Goal: Information Seeking & Learning: Find contact information

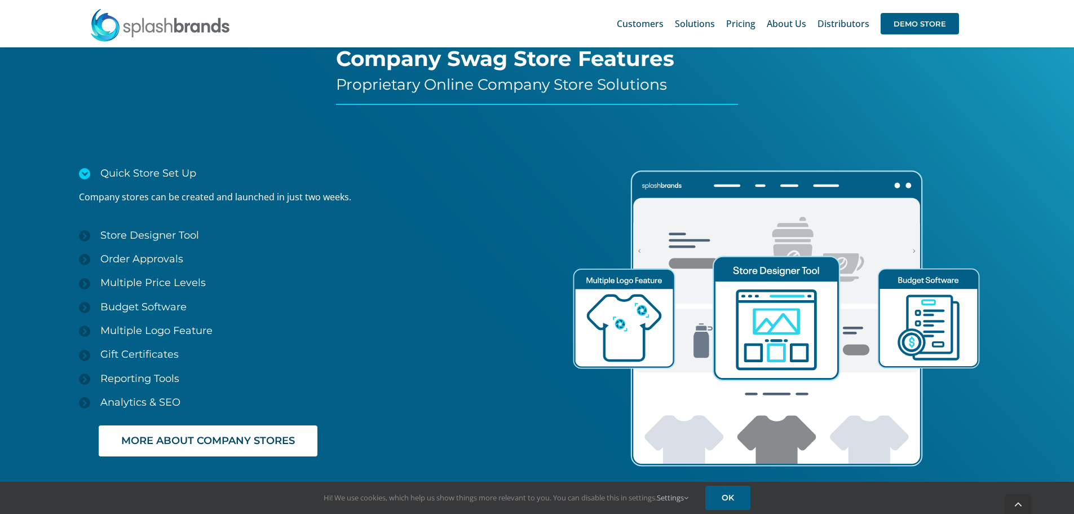
scroll to position [1691, 0]
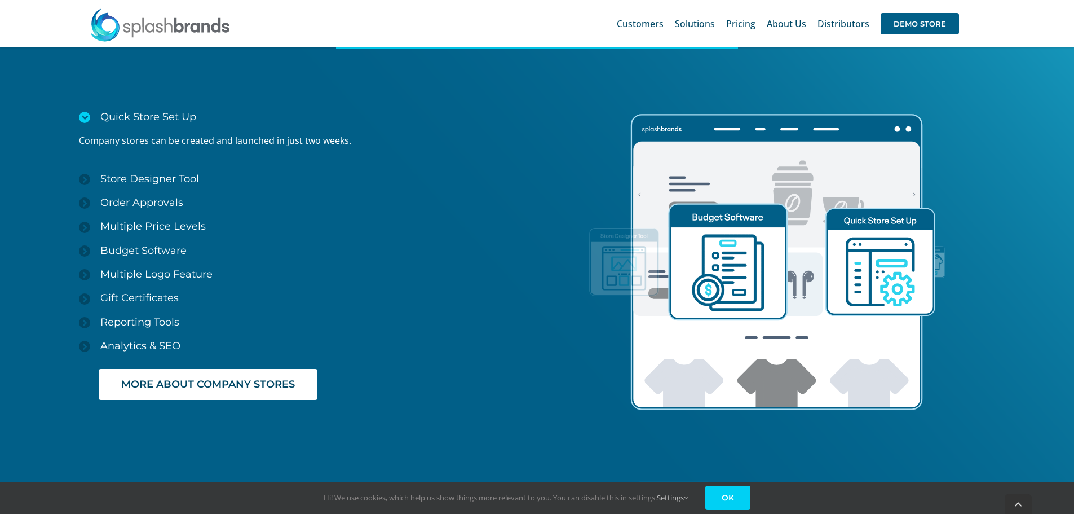
click at [749, 497] on link "OK" at bounding box center [727, 497] width 45 height 24
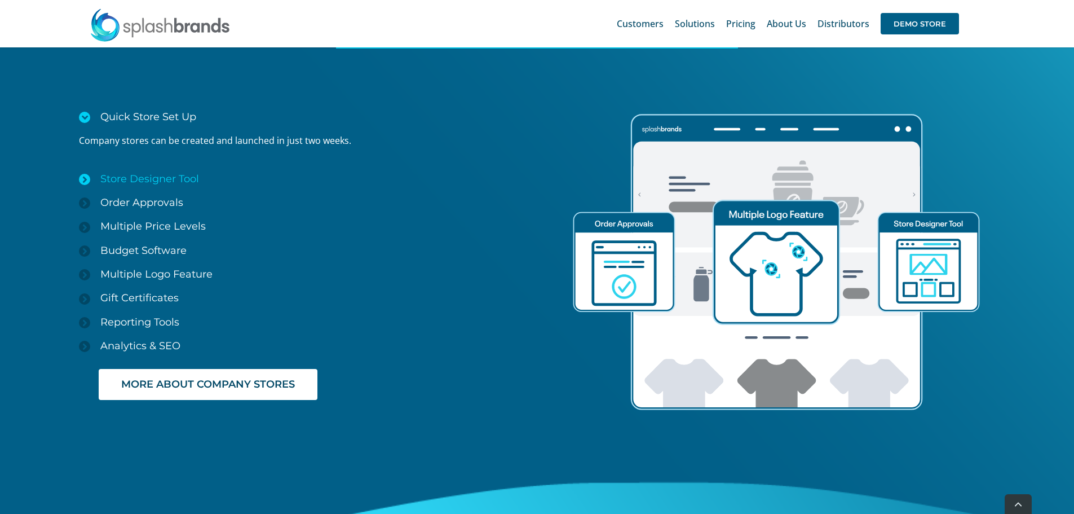
click at [85, 178] on icon at bounding box center [84, 179] width 11 height 11
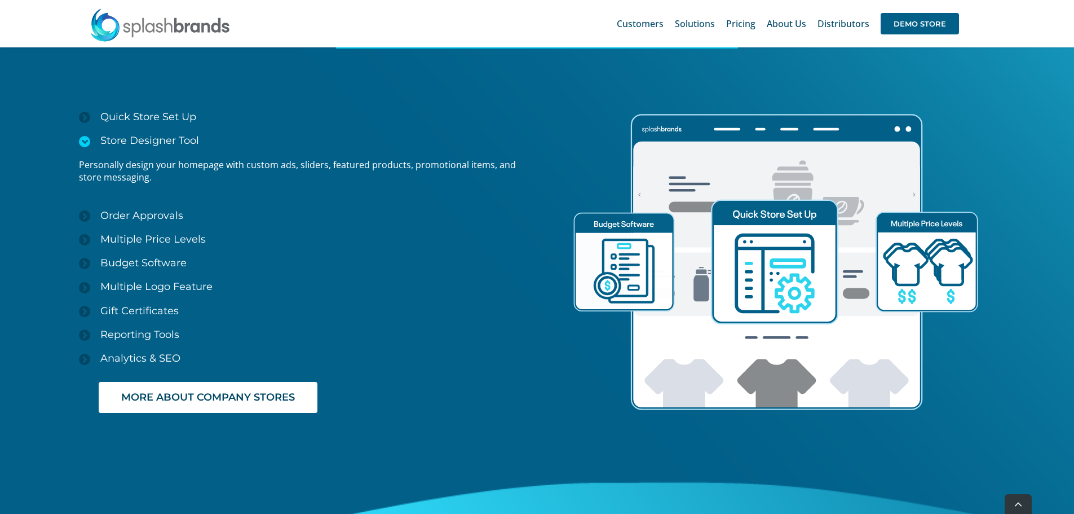
click at [83, 145] on icon at bounding box center [84, 141] width 11 height 11
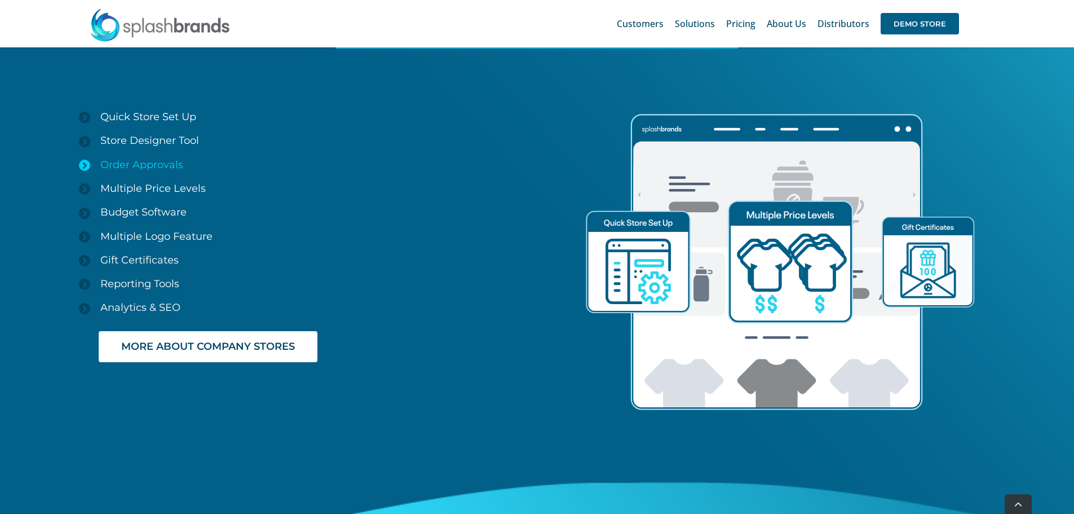
click at [82, 160] on icon at bounding box center [84, 165] width 11 height 11
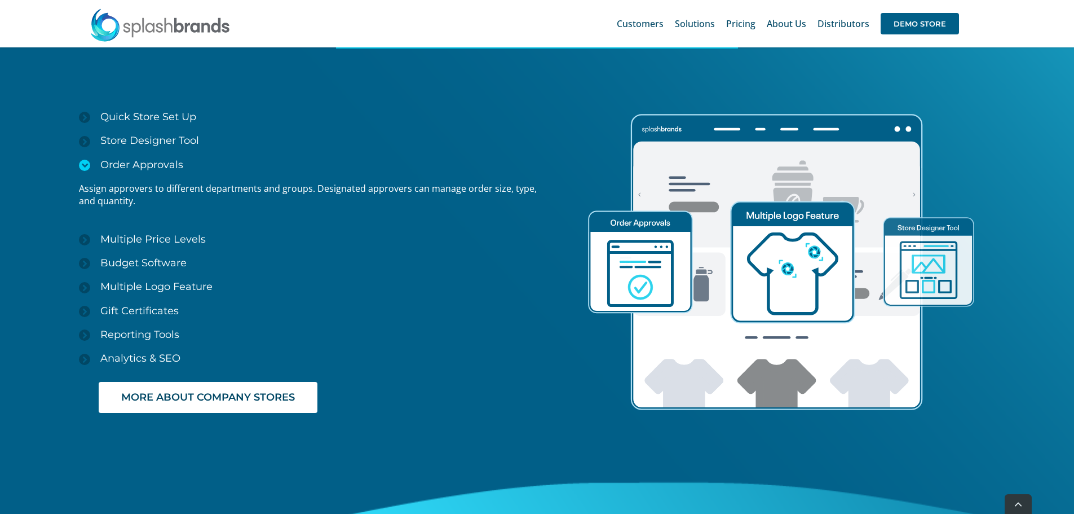
click at [83, 160] on icon at bounding box center [84, 165] width 11 height 11
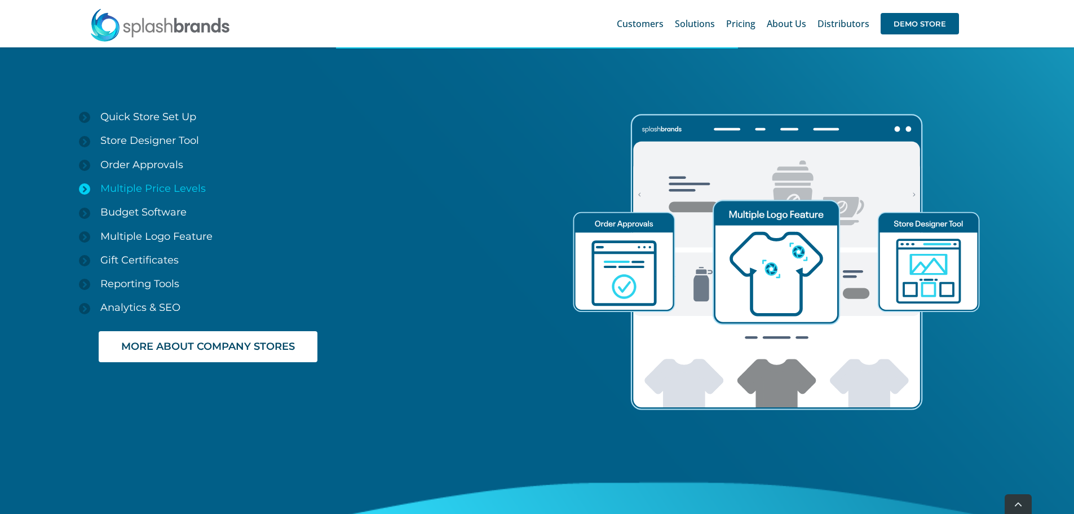
click at [89, 181] on link "Multiple Price Levels" at bounding box center [308, 188] width 458 height 24
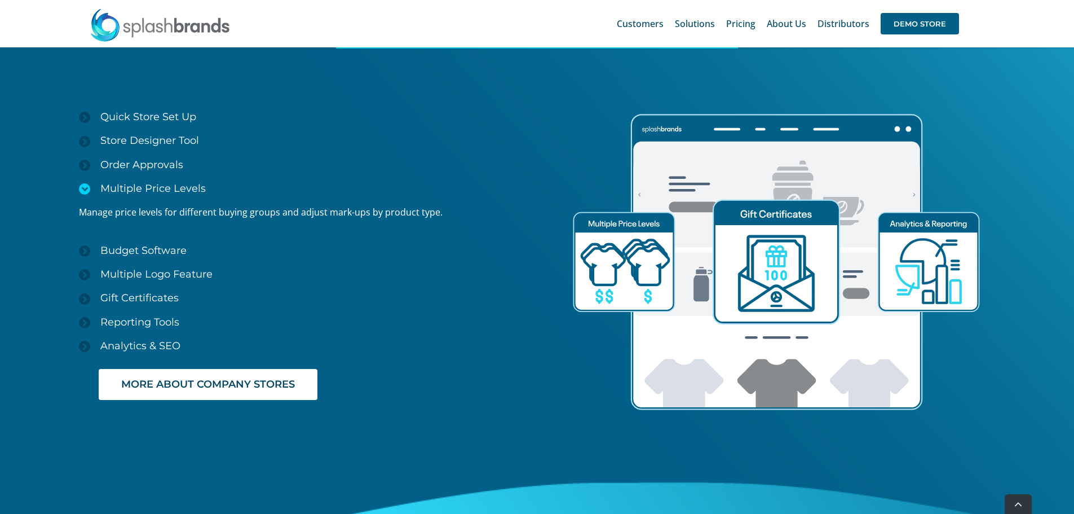
click at [81, 191] on icon at bounding box center [84, 188] width 11 height 11
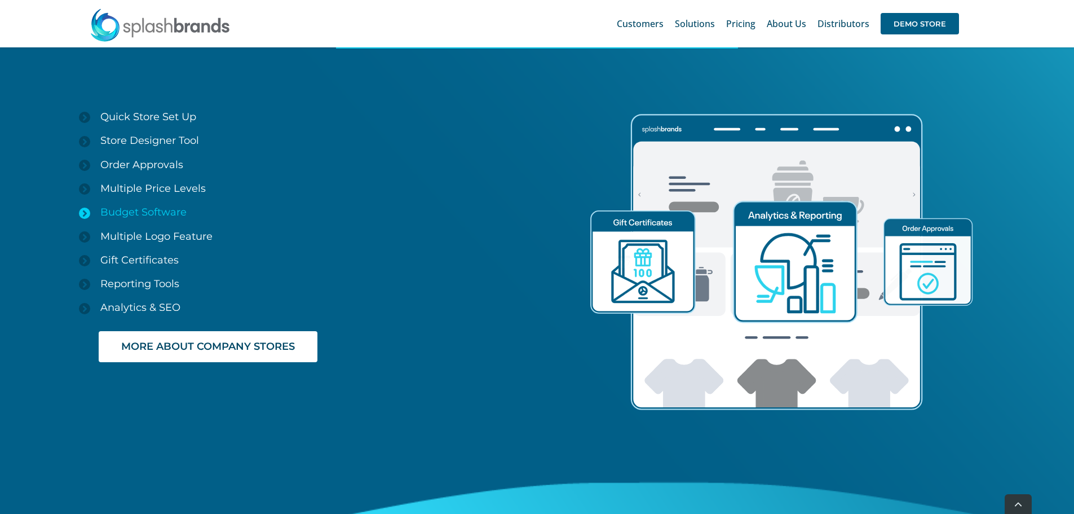
click at [82, 213] on icon at bounding box center [84, 212] width 11 height 11
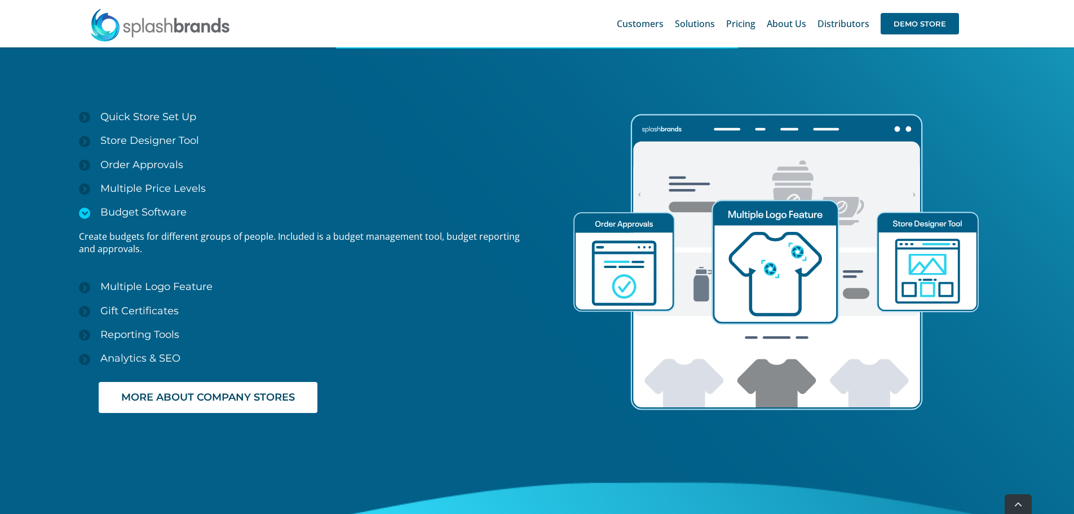
click at [82, 213] on icon at bounding box center [84, 212] width 11 height 11
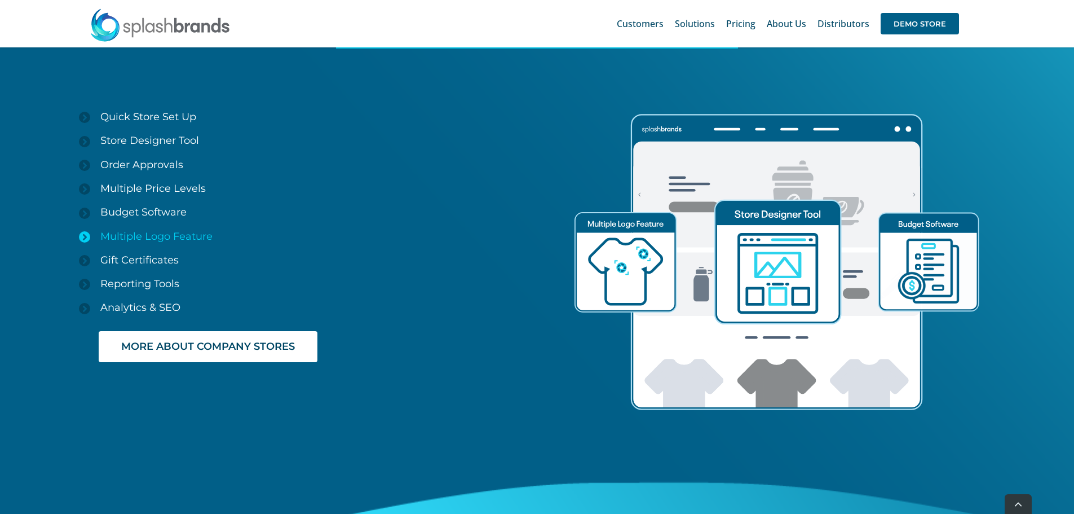
click at [81, 239] on icon at bounding box center [84, 236] width 11 height 11
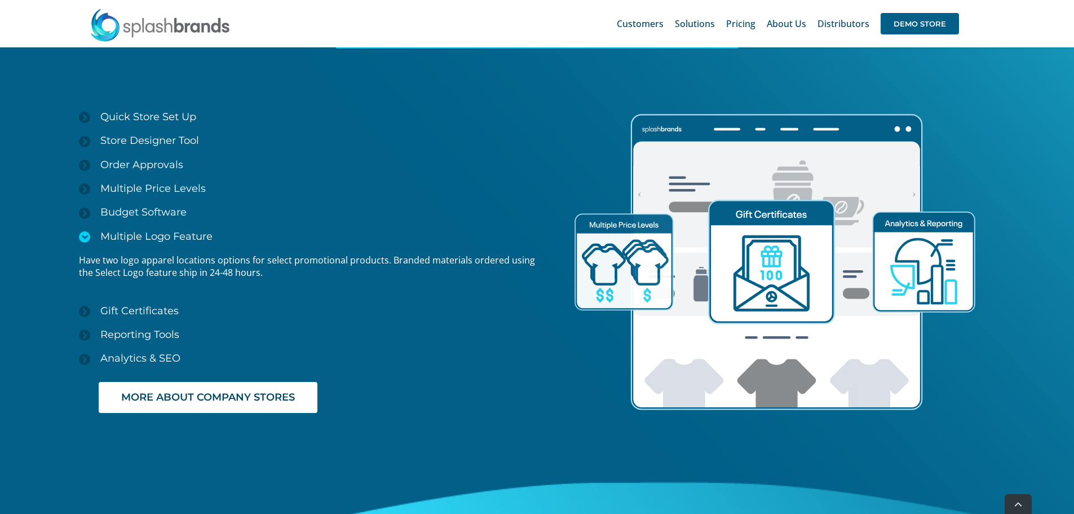
click at [81, 239] on icon at bounding box center [84, 236] width 11 height 11
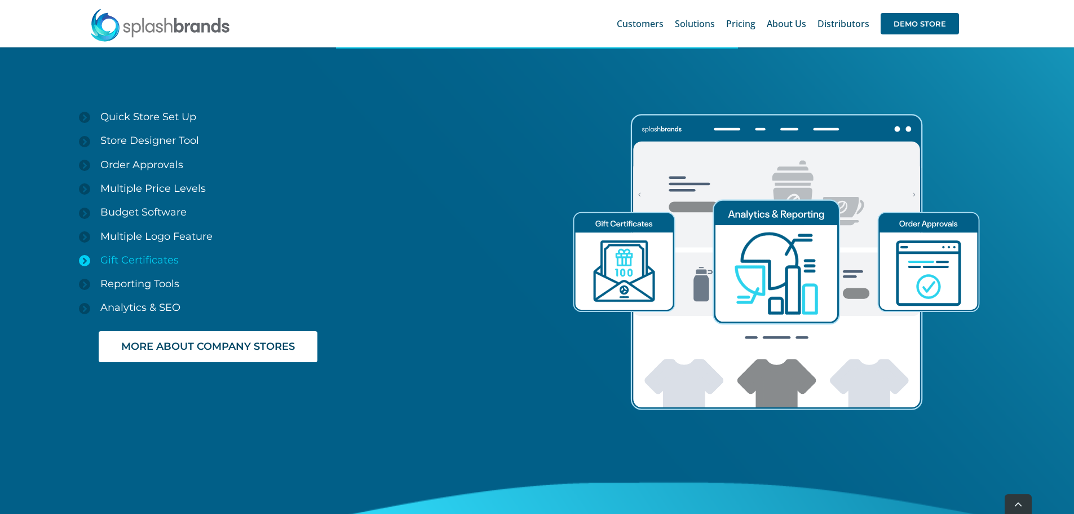
click at [81, 261] on icon at bounding box center [84, 260] width 11 height 11
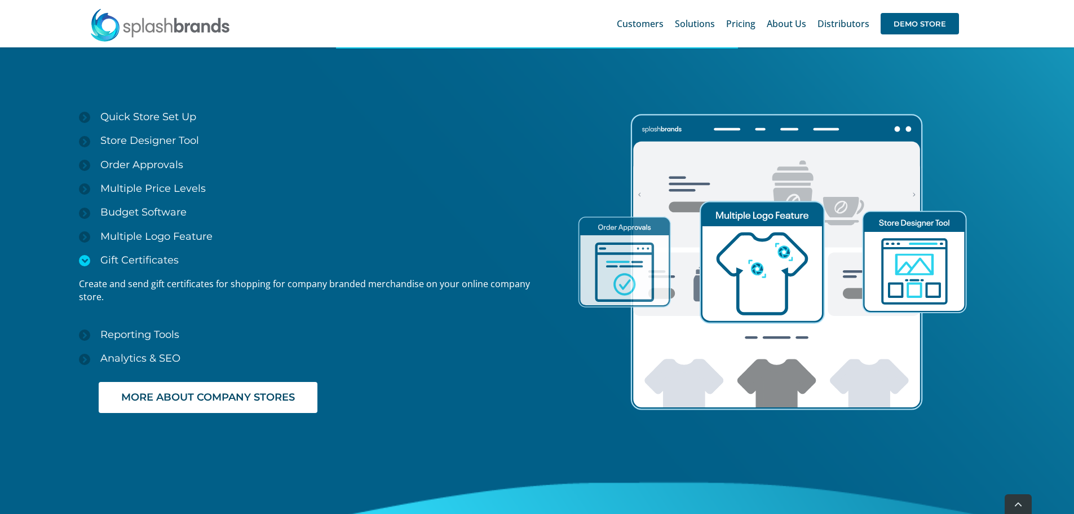
click at [81, 261] on icon at bounding box center [84, 260] width 11 height 11
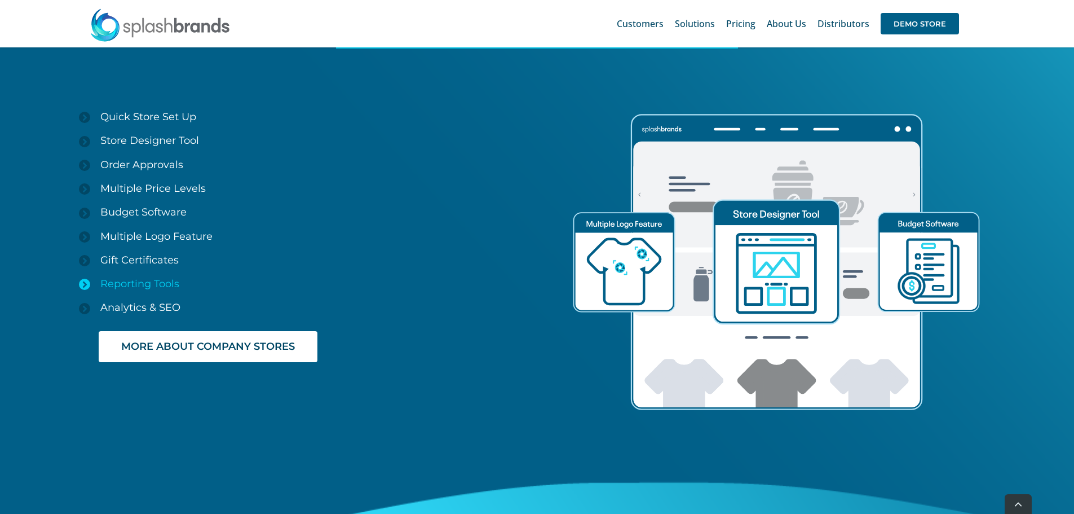
click at [85, 276] on link "Reporting Tools" at bounding box center [308, 284] width 458 height 24
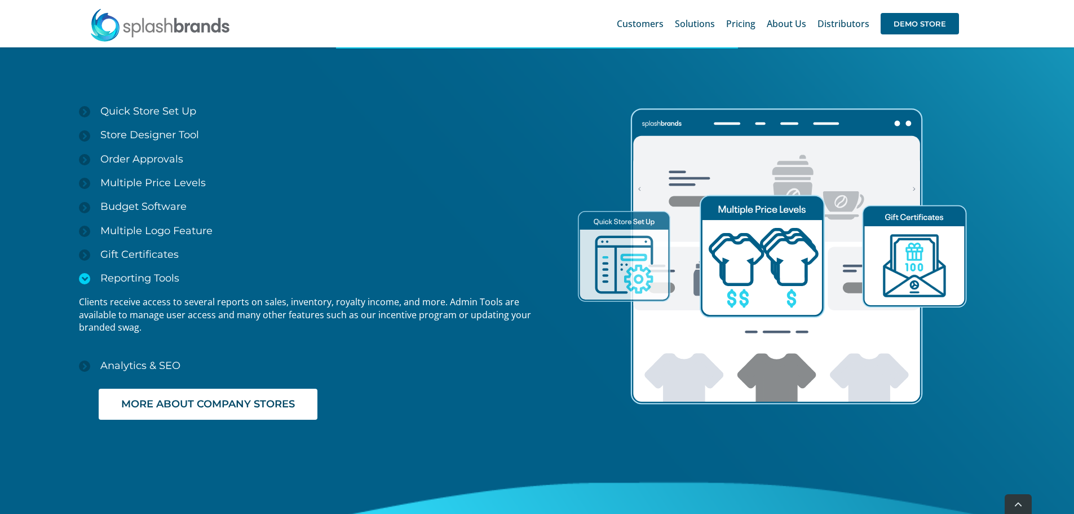
click at [85, 276] on icon at bounding box center [84, 278] width 11 height 11
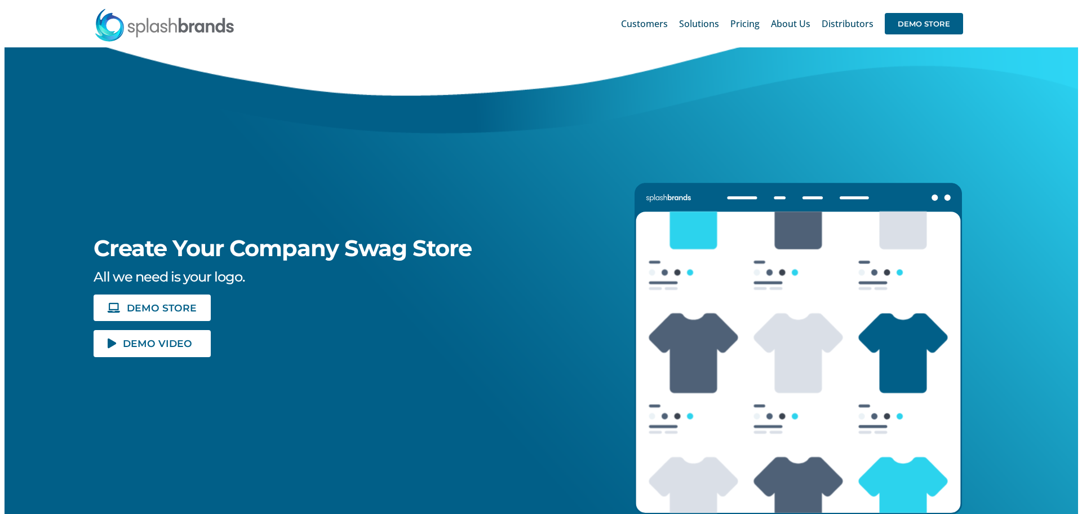
scroll to position [56, 0]
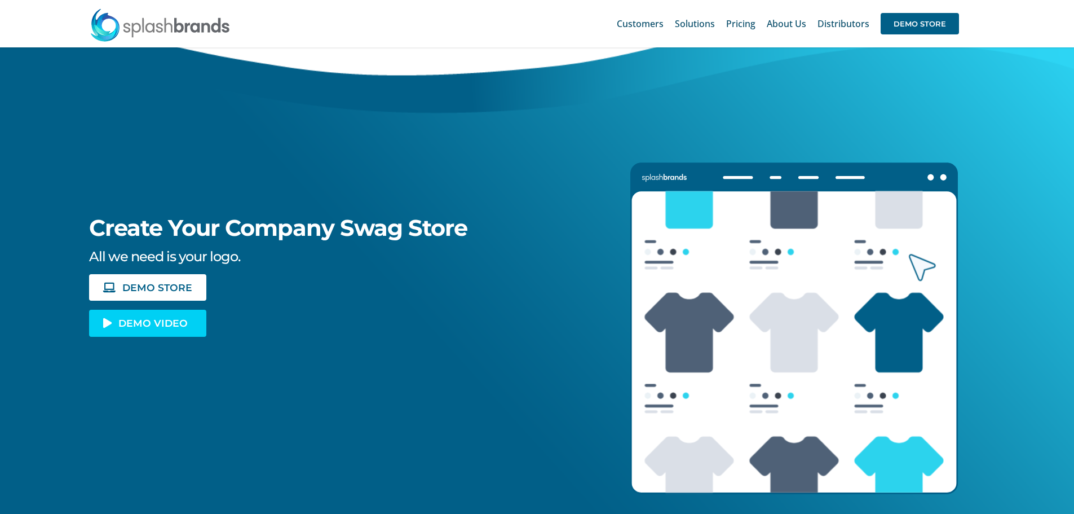
click at [149, 321] on span "DEMO VIDEO" at bounding box center [152, 323] width 69 height 10
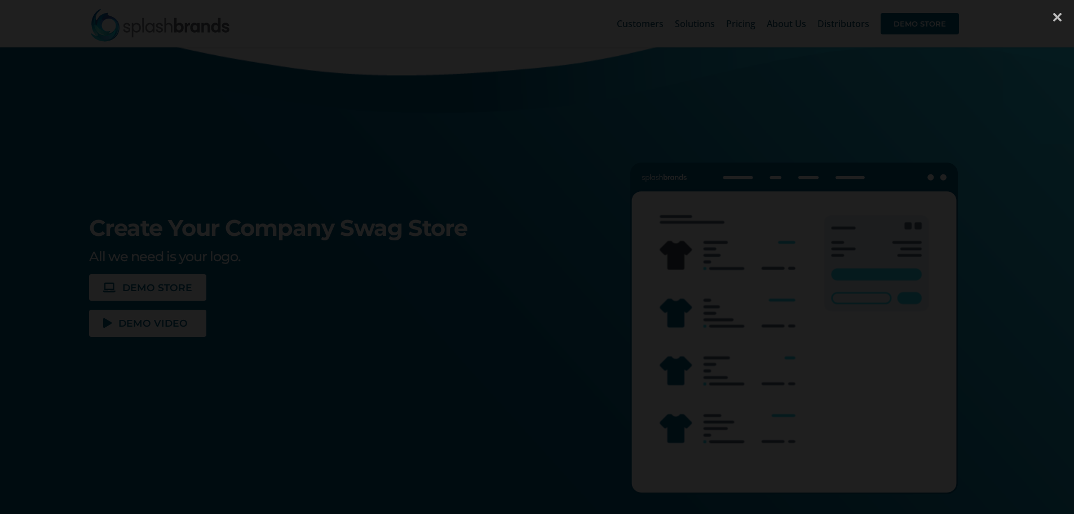
click at [1059, 19] on div at bounding box center [1057, 17] width 34 height 34
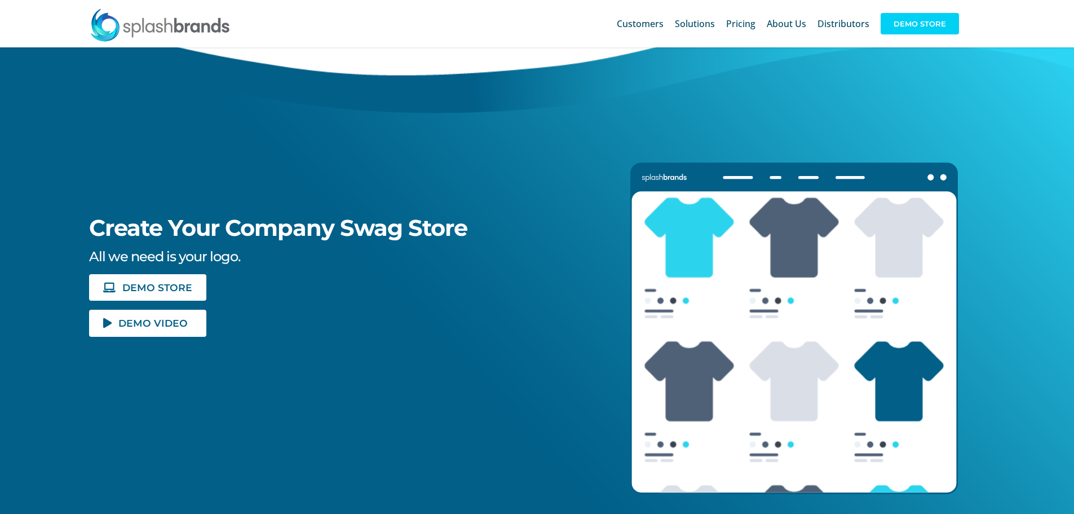
click at [904, 25] on span "DEMO STORE" at bounding box center [920, 23] width 78 height 21
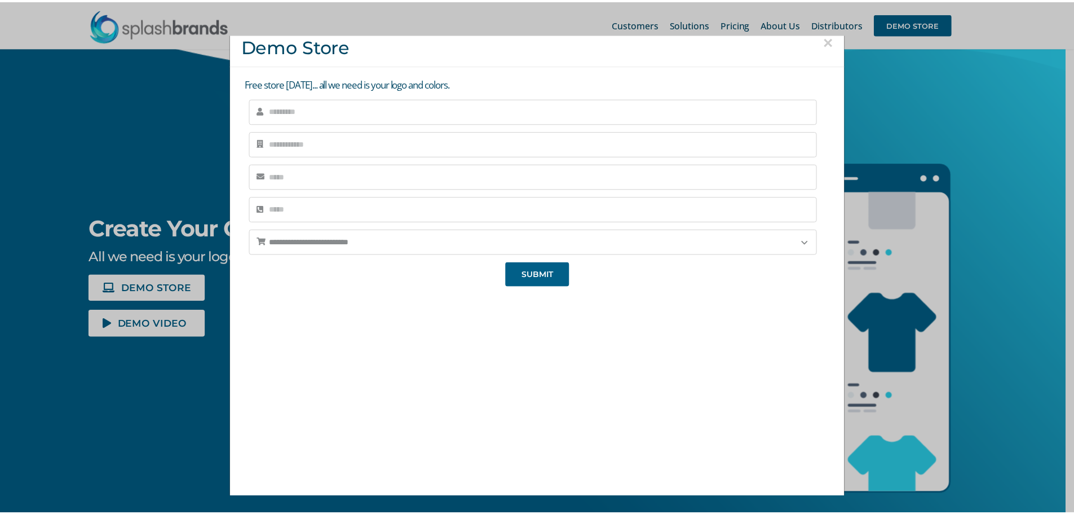
scroll to position [0, 0]
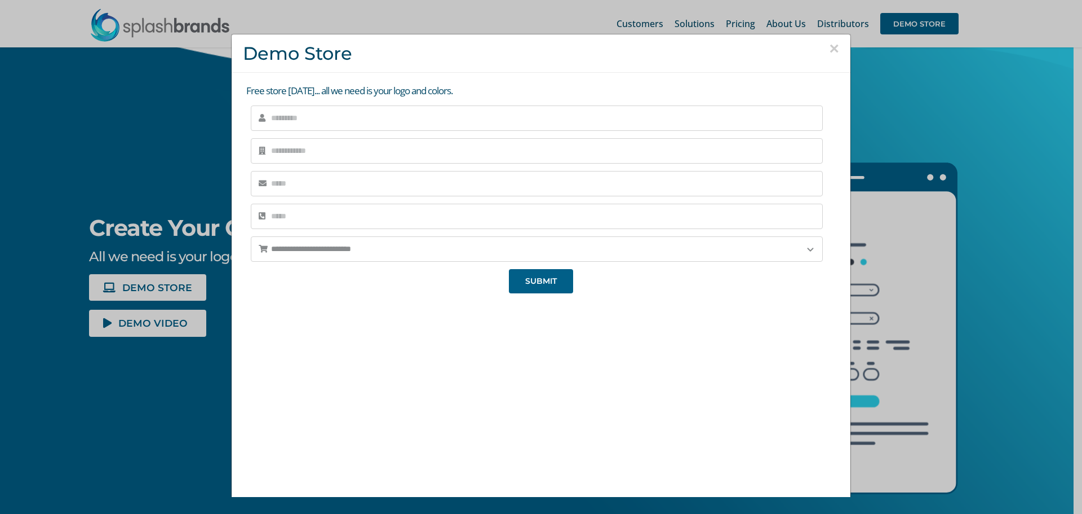
click at [993, 96] on div "**********" at bounding box center [541, 257] width 1082 height 514
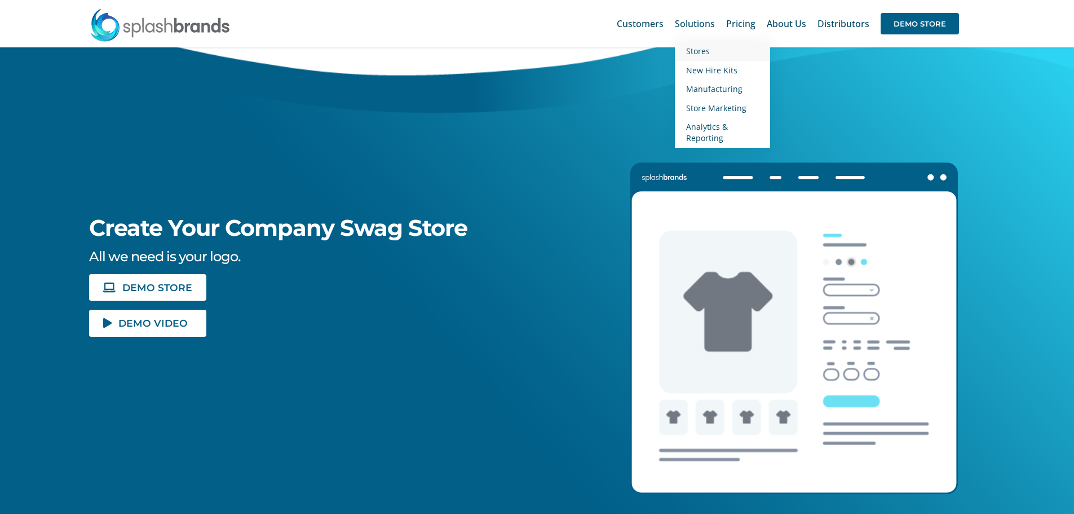
click at [698, 55] on span "Stores" at bounding box center [698, 51] width 24 height 11
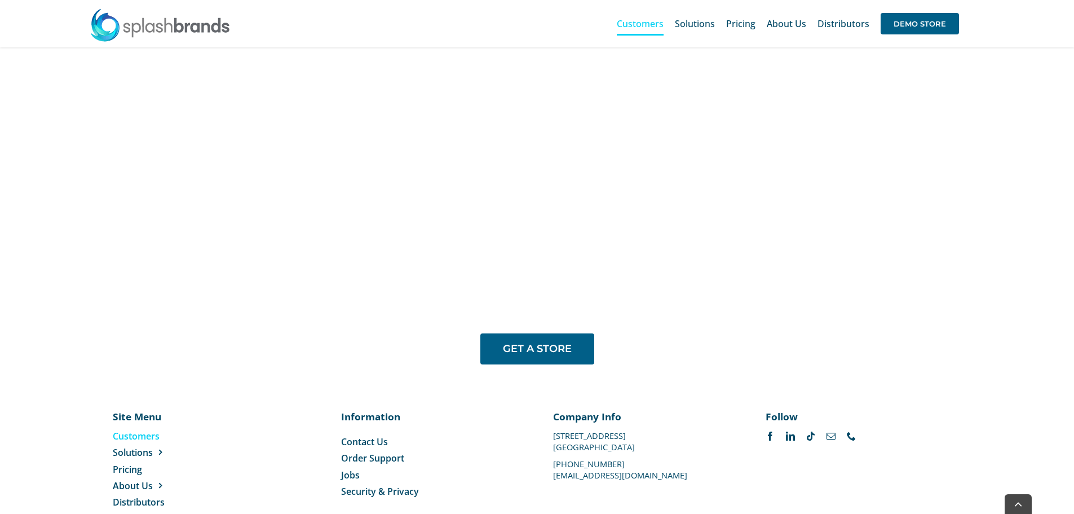
scroll to position [941, 0]
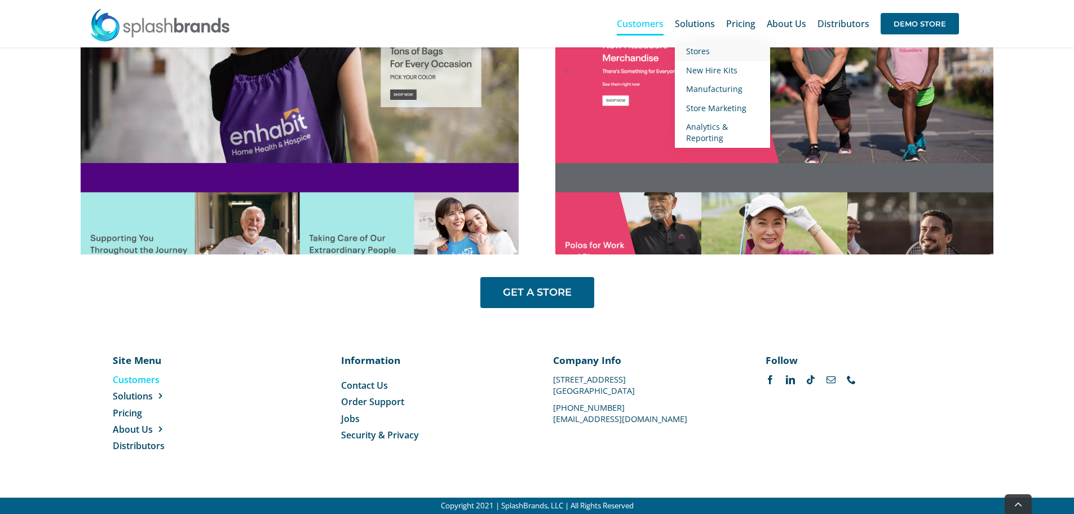
click at [697, 52] on span "Stores" at bounding box center [698, 51] width 24 height 11
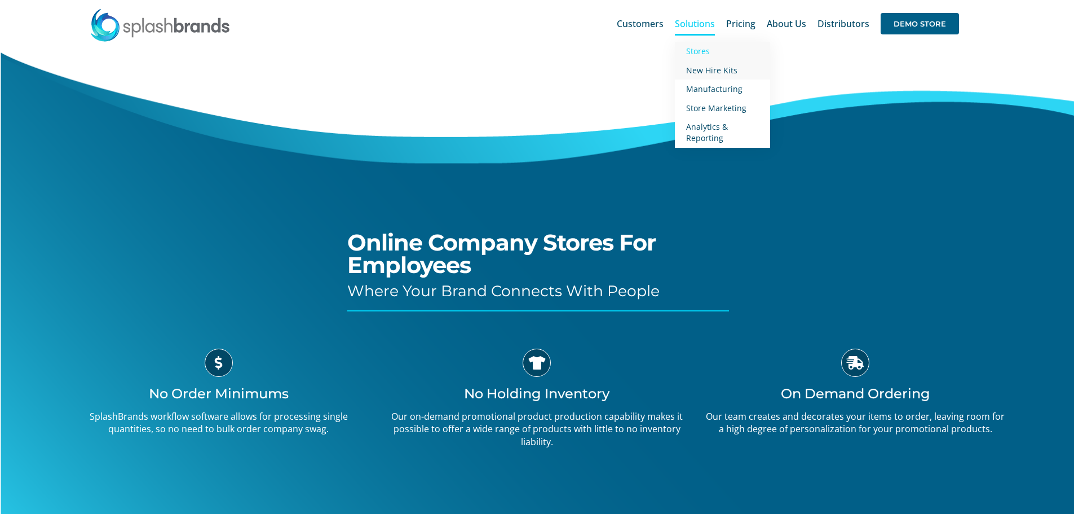
click at [711, 72] on span "New Hire Kits" at bounding box center [711, 70] width 51 height 11
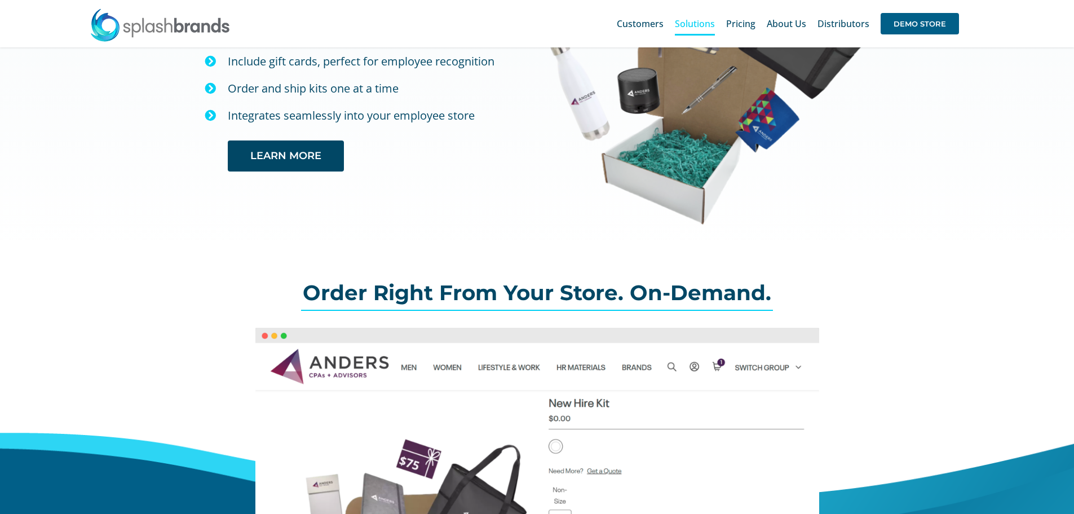
scroll to position [11, 0]
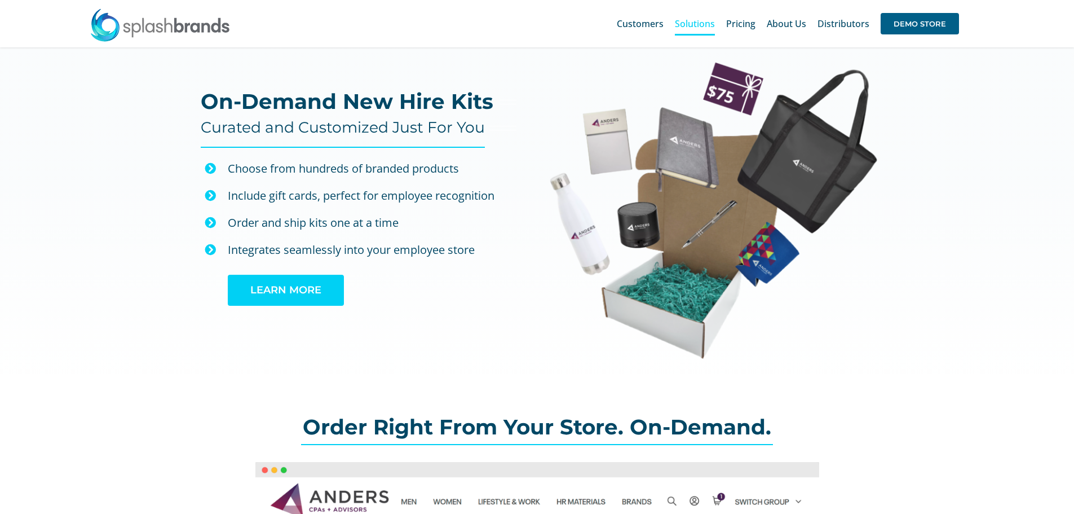
click at [272, 279] on link "LEARN MORE" at bounding box center [286, 290] width 116 height 31
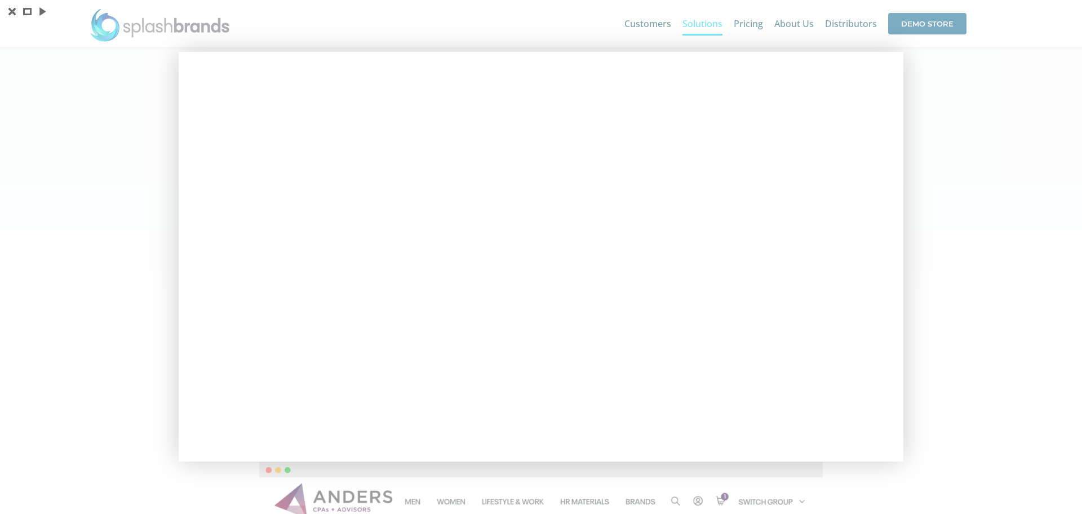
click at [961, 293] on div at bounding box center [541, 257] width 1082 height 514
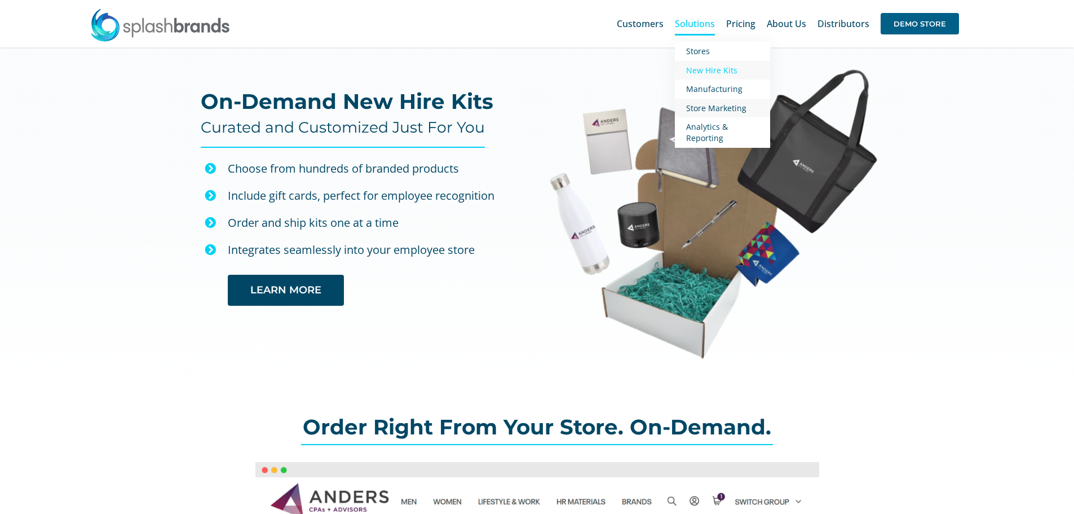
click at [704, 106] on span "Store Marketing" at bounding box center [716, 108] width 60 height 11
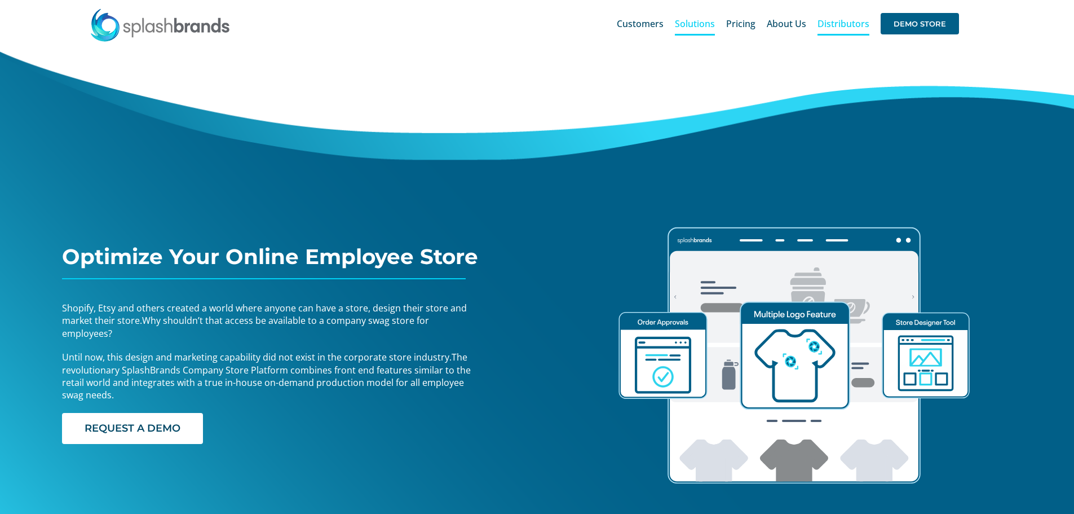
click at [845, 23] on span "Distributors" at bounding box center [843, 23] width 52 height 9
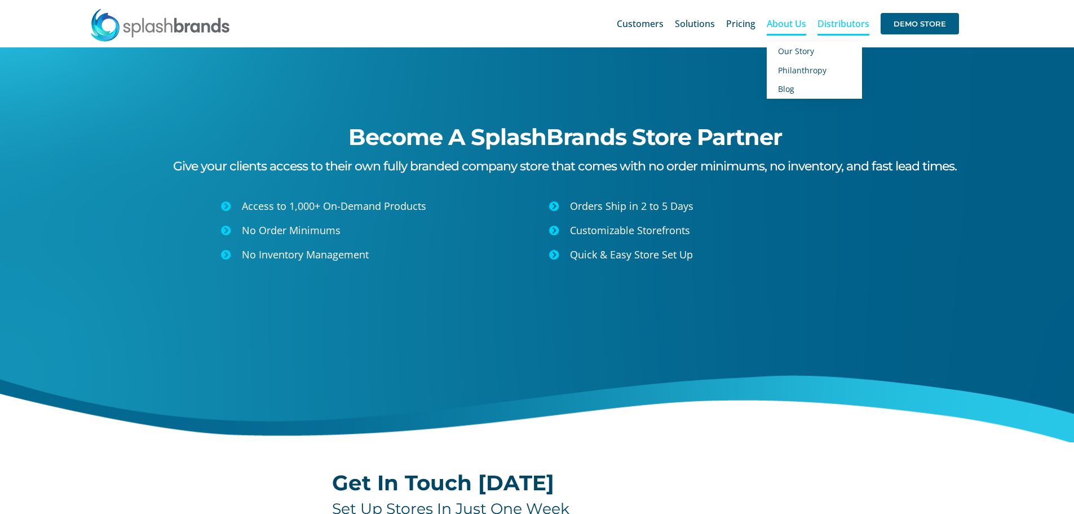
click at [802, 26] on span "About Us" at bounding box center [786, 23] width 39 height 9
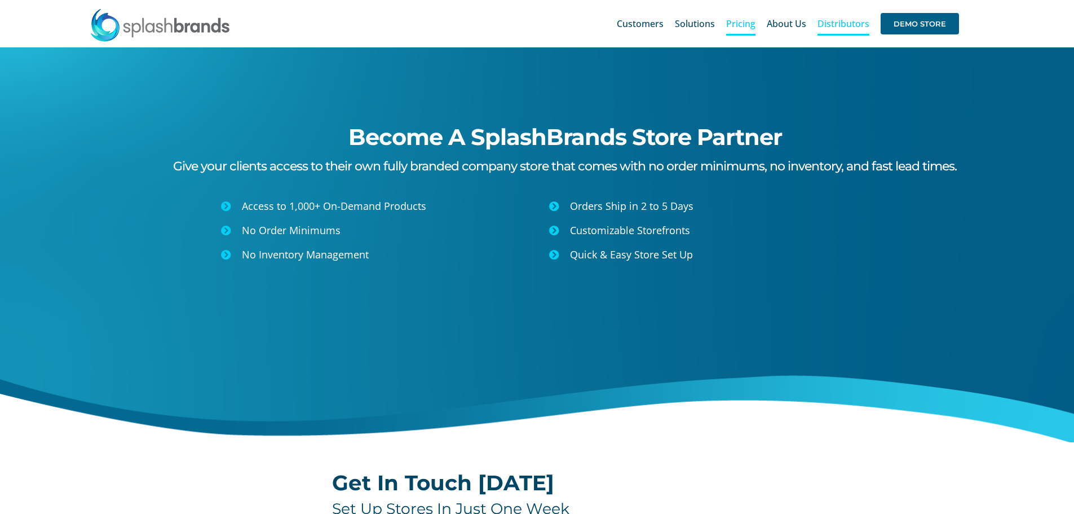
click at [738, 26] on span "Pricing" at bounding box center [740, 23] width 29 height 9
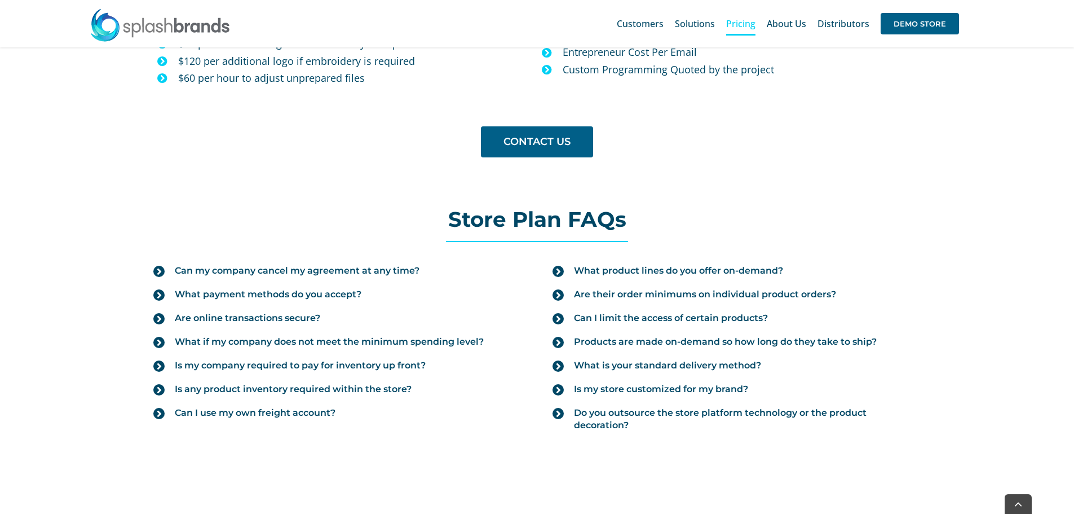
scroll to position [1128, 0]
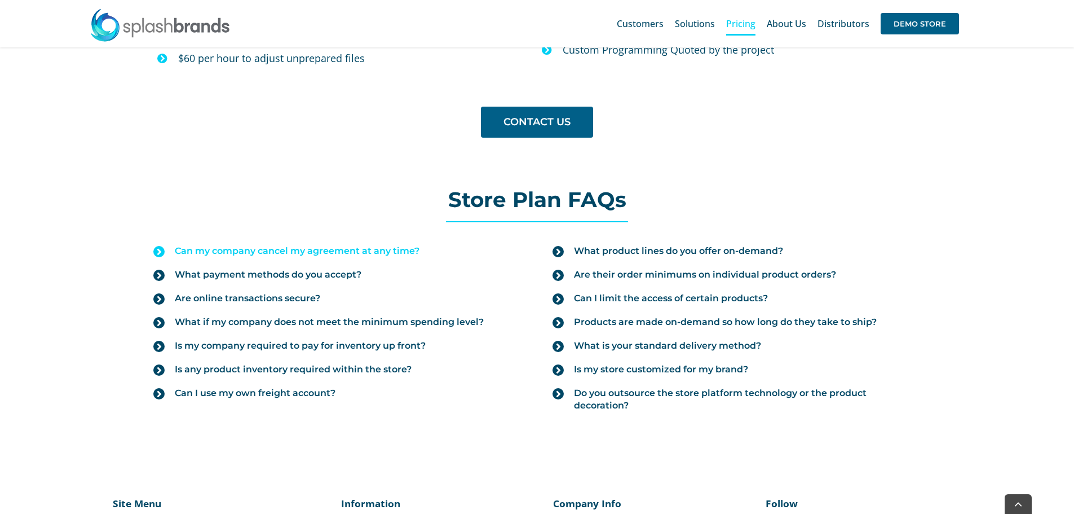
click at [160, 249] on icon at bounding box center [158, 251] width 11 height 11
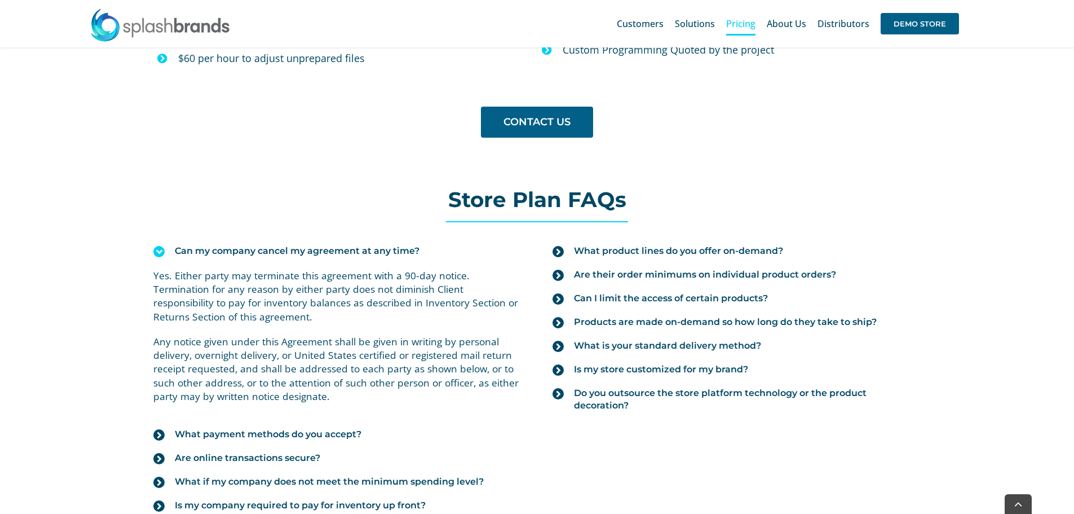
click at [160, 249] on icon at bounding box center [158, 251] width 11 height 11
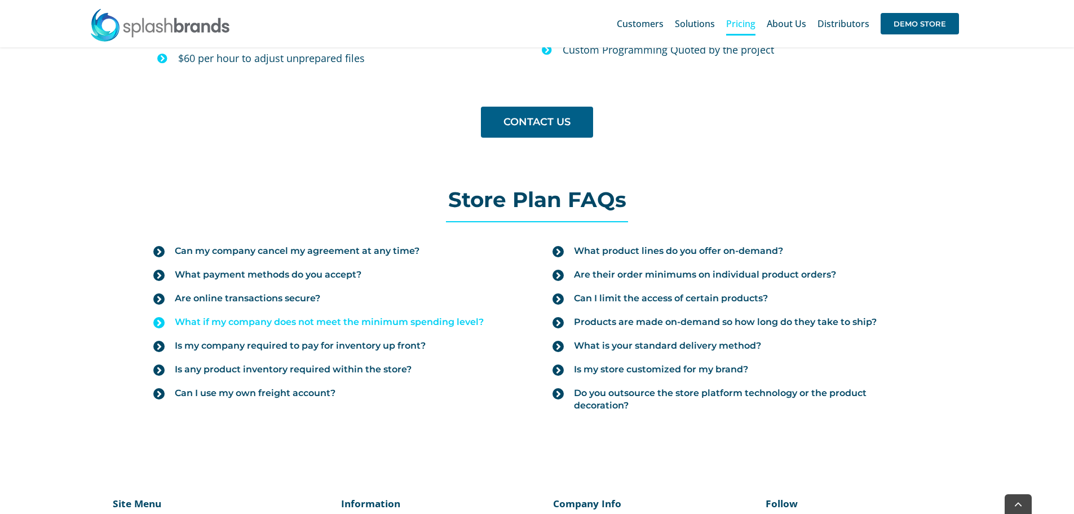
click at [251, 317] on span "What if my company does not meet the minimum spending level?" at bounding box center [329, 322] width 309 height 12
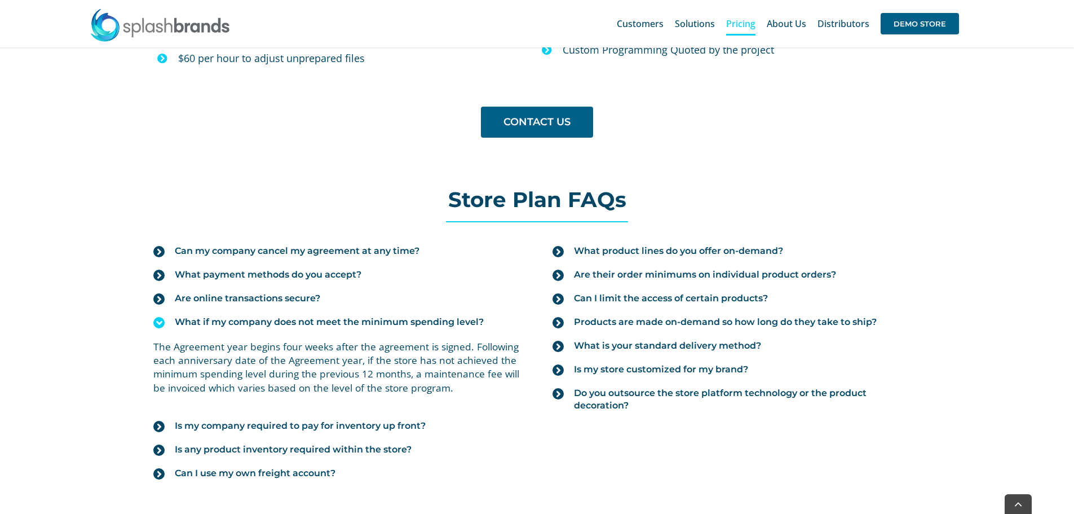
click at [157, 327] on icon at bounding box center [158, 322] width 11 height 11
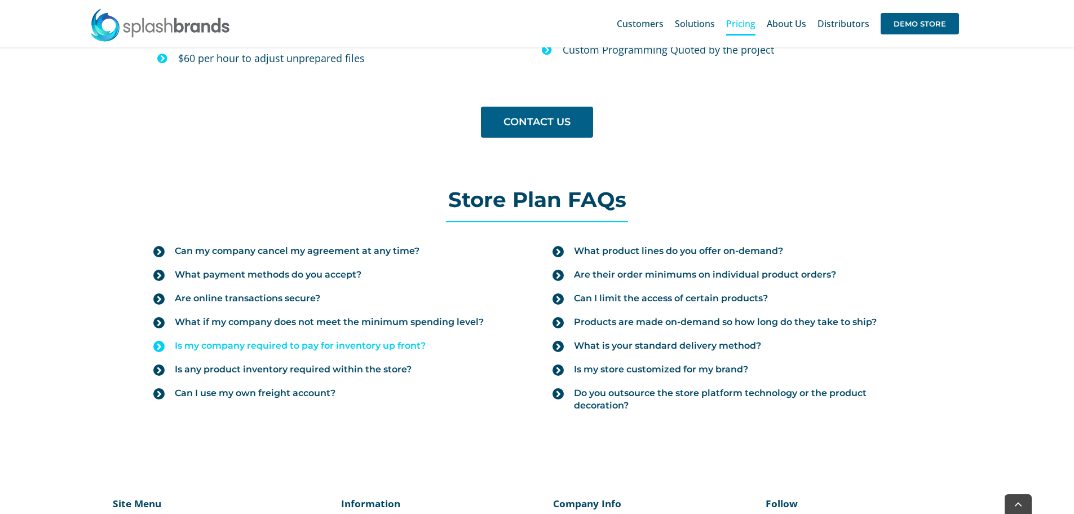
click at [355, 349] on span "Is my company required to pay for inventory up front?" at bounding box center [300, 345] width 251 height 12
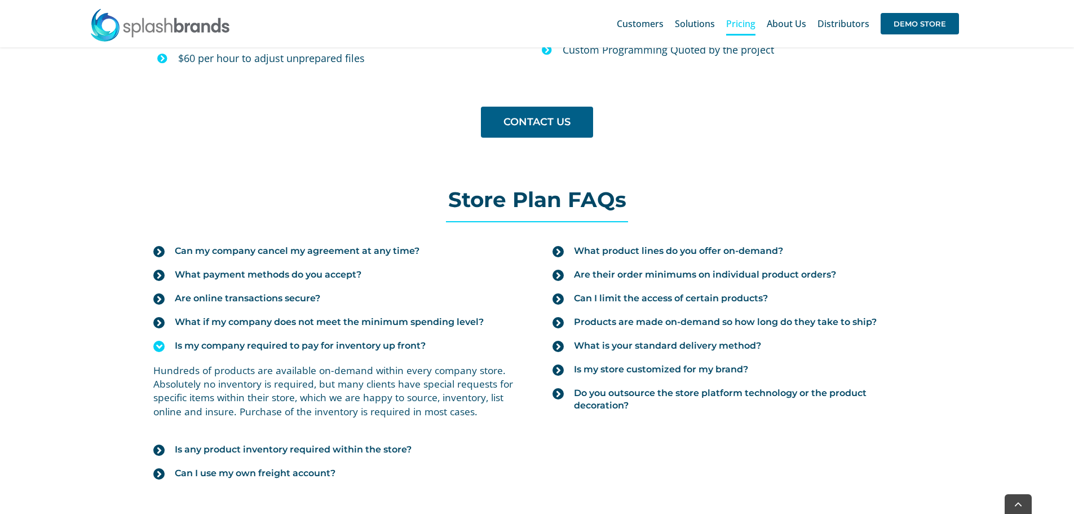
click at [355, 349] on span "Is my company required to pay for inventory up front?" at bounding box center [300, 345] width 251 height 12
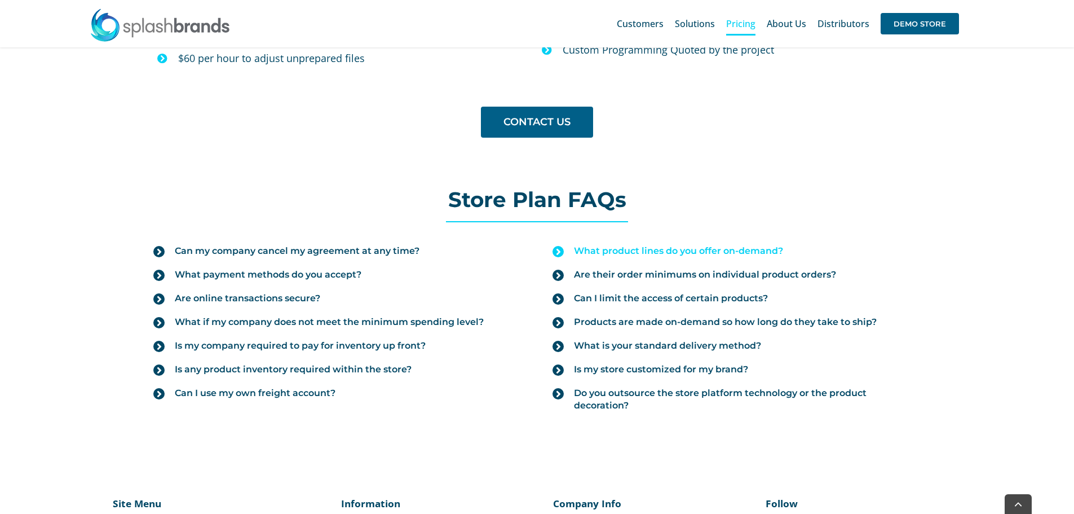
click at [688, 245] on span "What product lines do you offer on-demand?" at bounding box center [678, 251] width 209 height 12
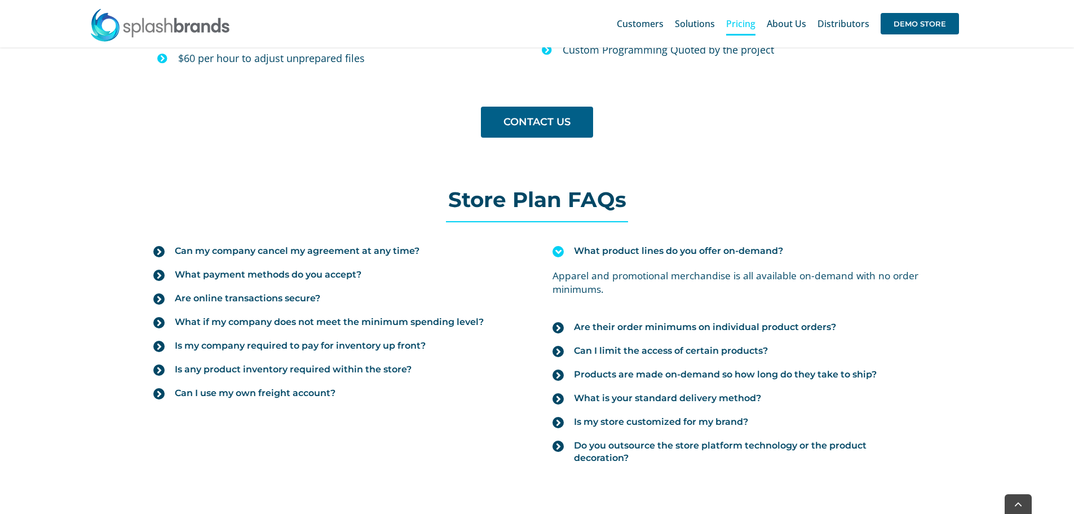
click at [688, 245] on span "What product lines do you offer on-demand?" at bounding box center [678, 251] width 209 height 12
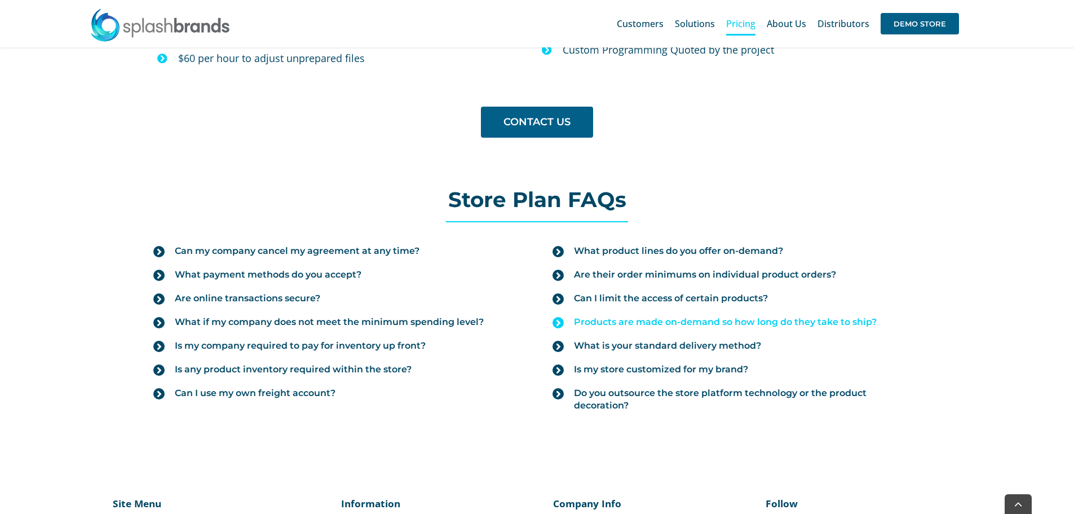
click at [836, 317] on span "Products are made on-demand so how long do they take to ship?" at bounding box center [725, 322] width 303 height 12
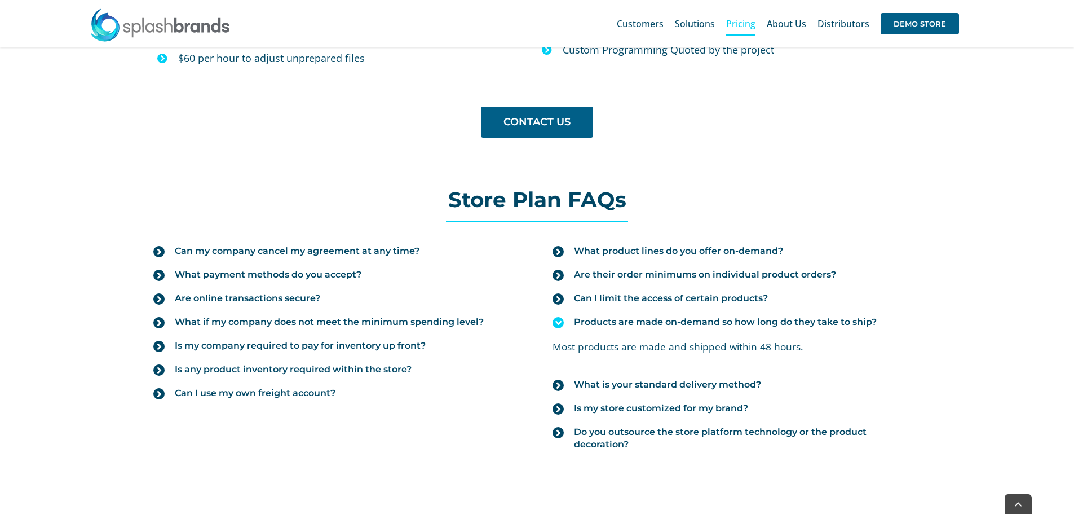
click at [836, 317] on span "Products are made on-demand so how long do they take to ship?" at bounding box center [725, 322] width 303 height 12
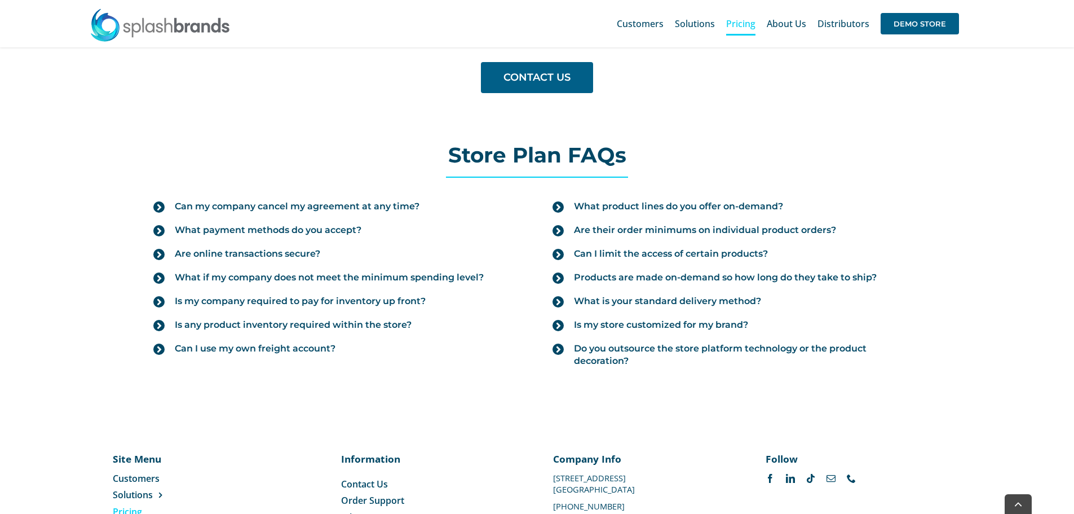
scroll to position [1271, 0]
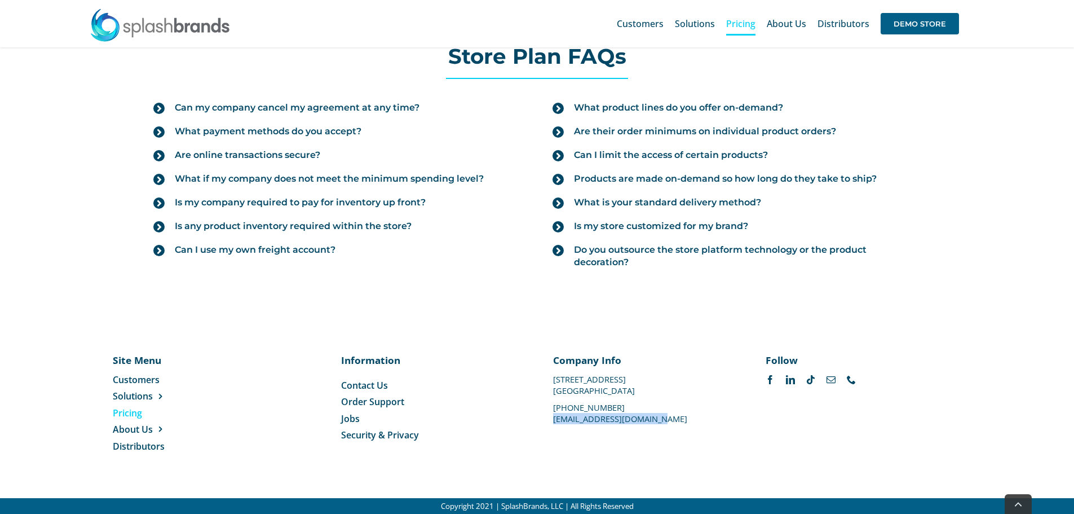
drag, startPoint x: 661, startPoint y: 419, endPoint x: 555, endPoint y: 423, distance: 106.1
click at [555, 418] on p "[EMAIL_ADDRESS][DOMAIN_NAME]" at bounding box center [643, 418] width 180 height 0
copy p "[EMAIL_ADDRESS][DOMAIN_NAME]"
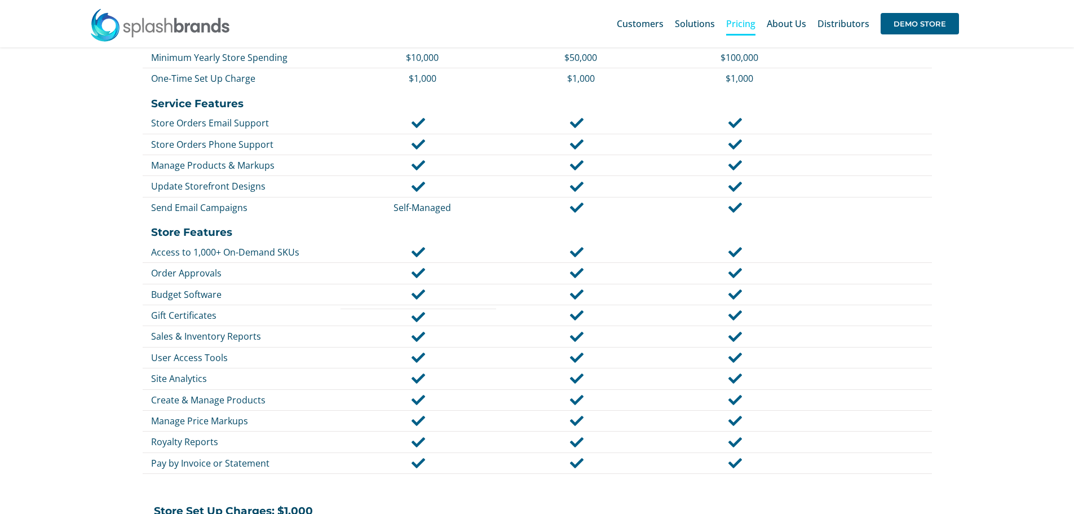
scroll to position [481, 0]
